Goal: Entertainment & Leisure: Consume media (video, audio)

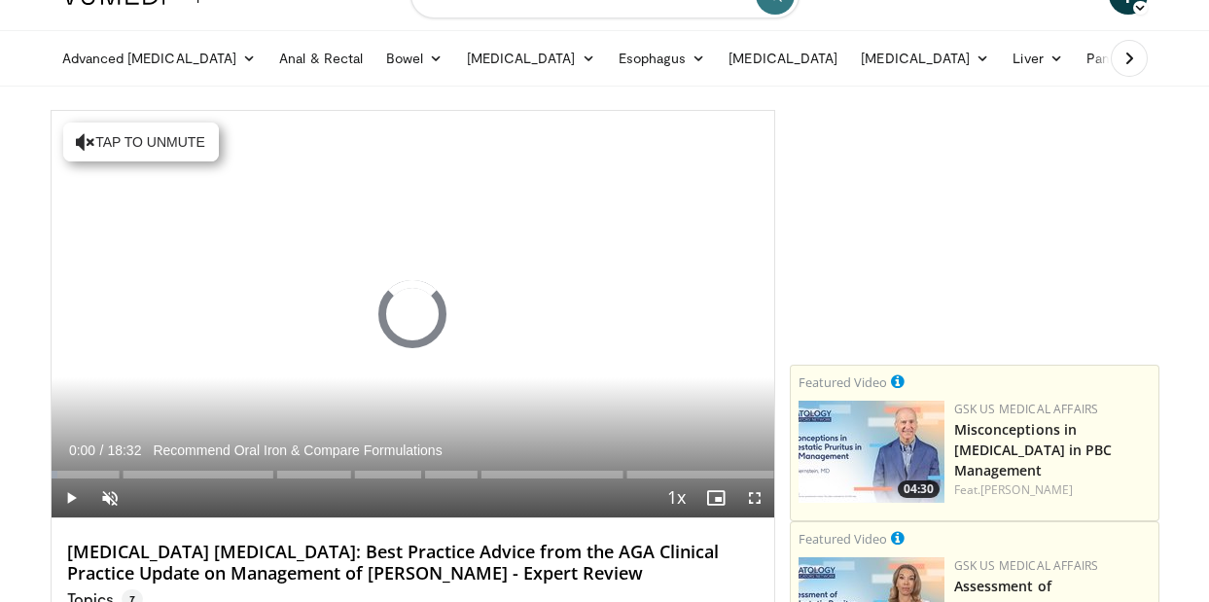
scroll to position [87, 0]
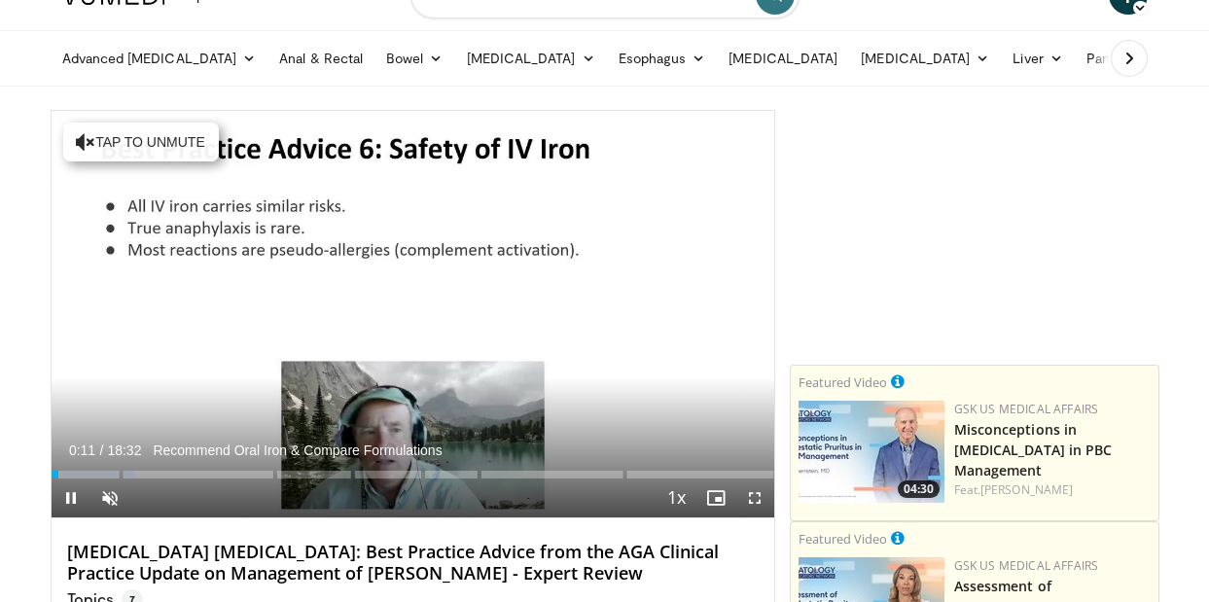
click at [66, 497] on span "Video Player" at bounding box center [71, 497] width 39 height 39
click at [106, 494] on span "Video Player" at bounding box center [109, 497] width 39 height 39
click at [71, 499] on span "Video Player" at bounding box center [71, 497] width 39 height 39
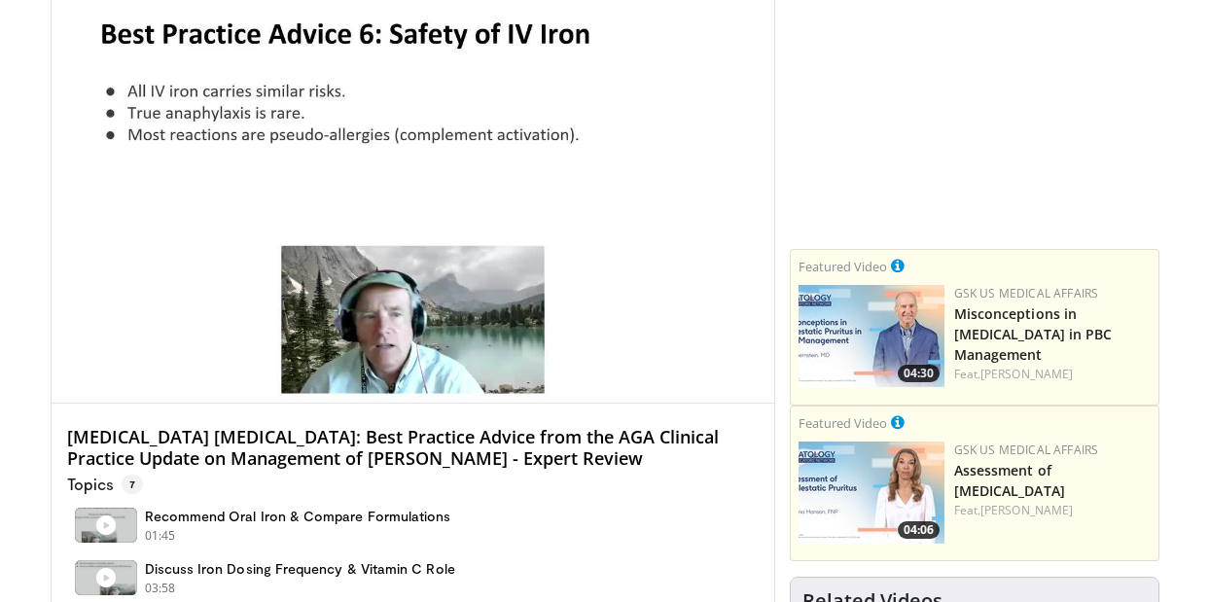
scroll to position [202, 0]
click at [72, 380] on video-js "**********" at bounding box center [413, 199] width 723 height 408
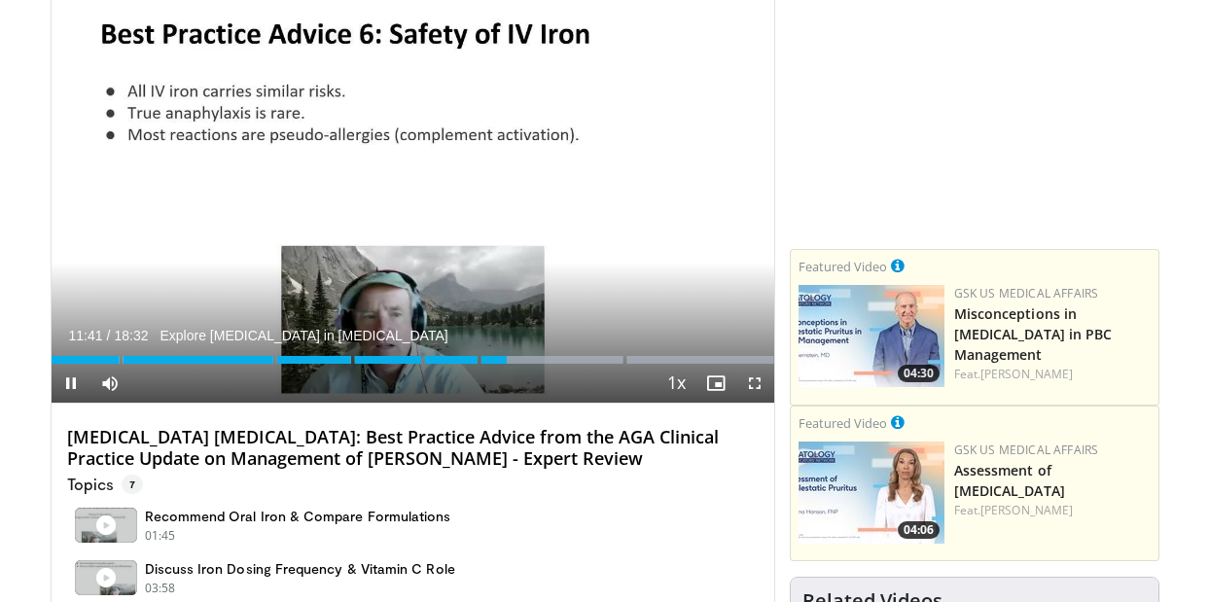
click at [72, 380] on span "Video Player" at bounding box center [71, 383] width 39 height 39
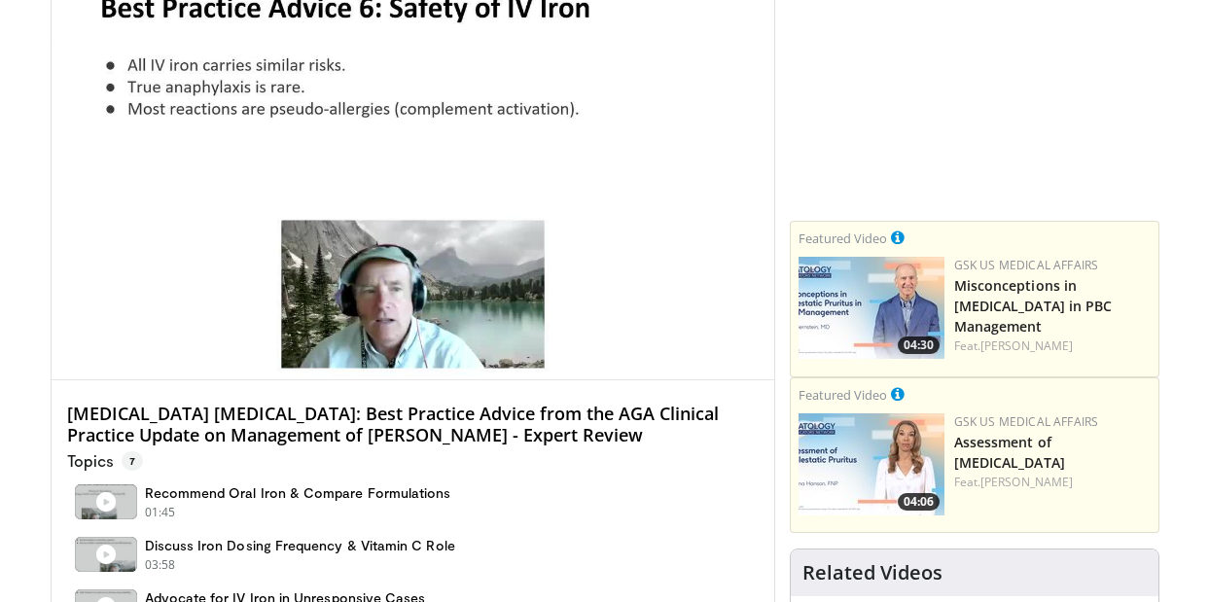
scroll to position [229, 0]
